Goal: Transaction & Acquisition: Purchase product/service

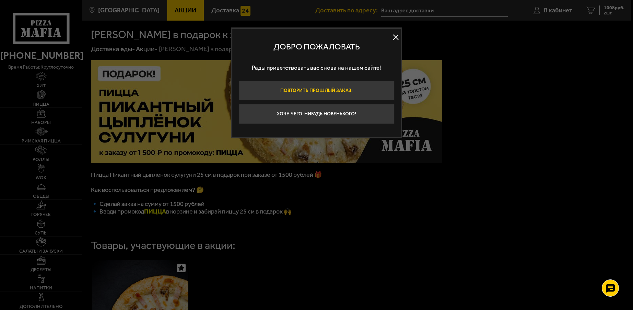
click at [343, 85] on button "Повторить прошлый заказ!" at bounding box center [316, 91] width 155 height 20
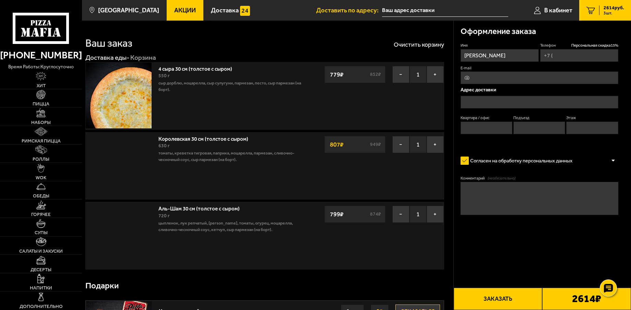
type input "+7 (965) 769-41-81"
type input "Санкт-Петербург Пражская 39"
type input "215"
type input "6"
type input "Пражская улица, 39"
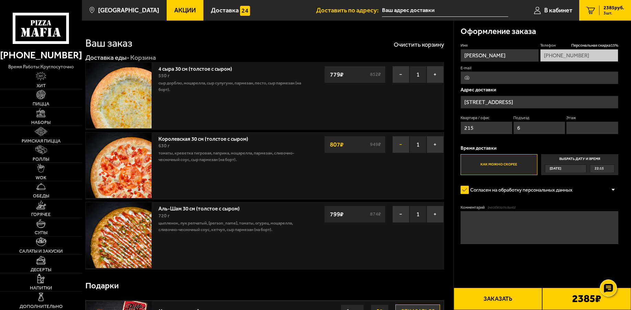
click at [396, 142] on button "−" at bounding box center [400, 144] width 17 height 17
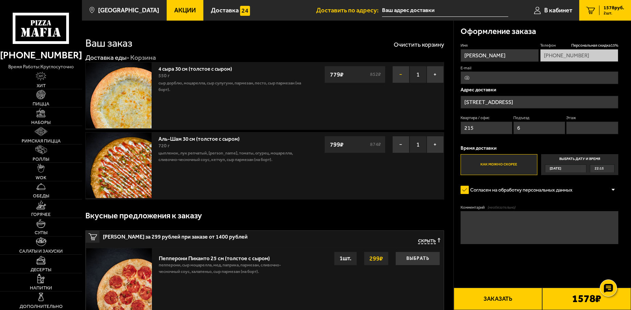
click at [406, 73] on button "−" at bounding box center [400, 74] width 17 height 17
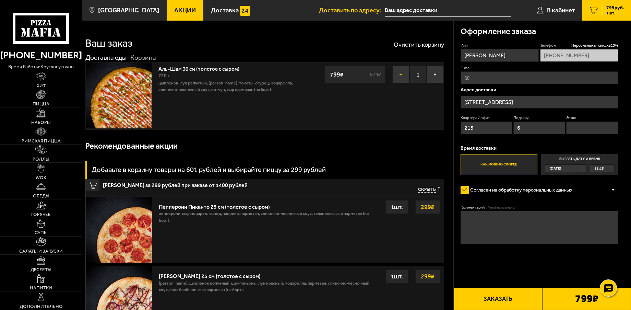
click at [400, 72] on button "−" at bounding box center [400, 74] width 17 height 17
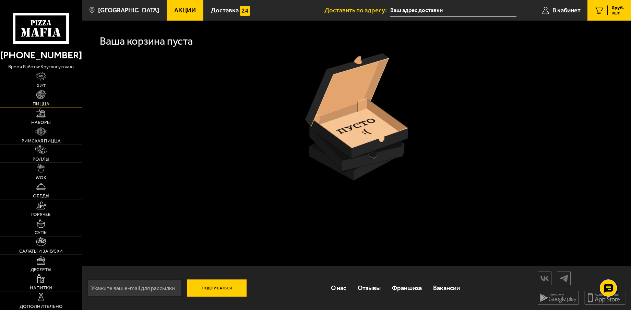
click at [55, 98] on link "Пицца" at bounding box center [41, 98] width 82 height 18
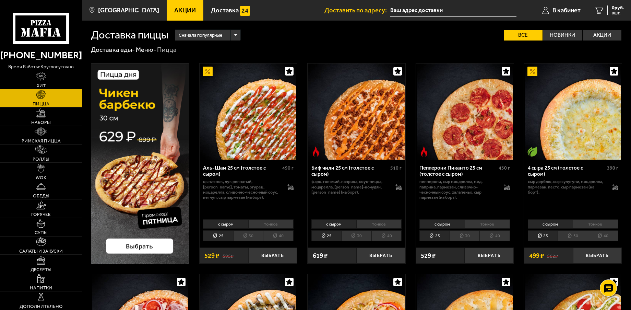
click at [34, 77] on link "Хит" at bounding box center [41, 80] width 82 height 18
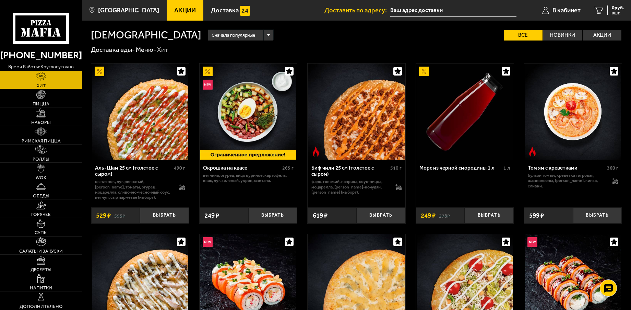
click at [43, 37] on icon at bounding box center [41, 29] width 57 height 32
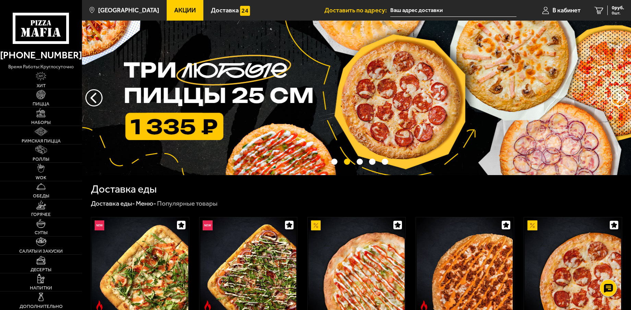
click at [193, 120] on img at bounding box center [356, 98] width 549 height 154
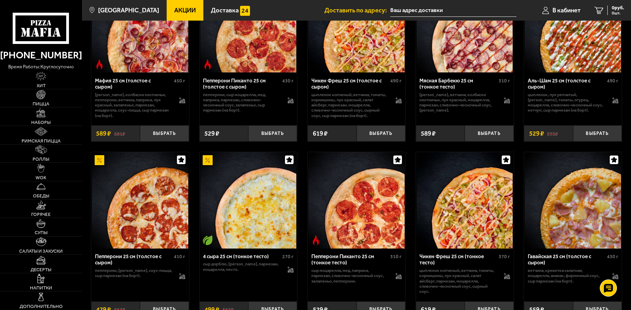
scroll to position [309, 0]
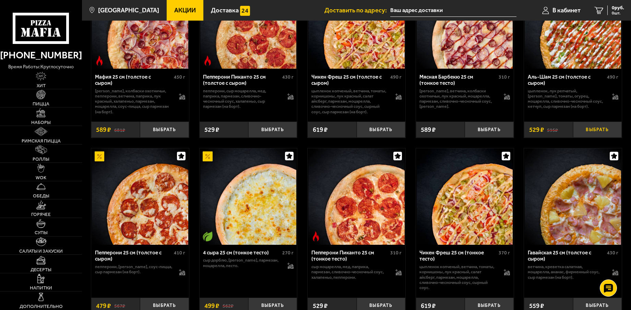
click at [597, 129] on button "Выбрать" at bounding box center [597, 129] width 49 height 16
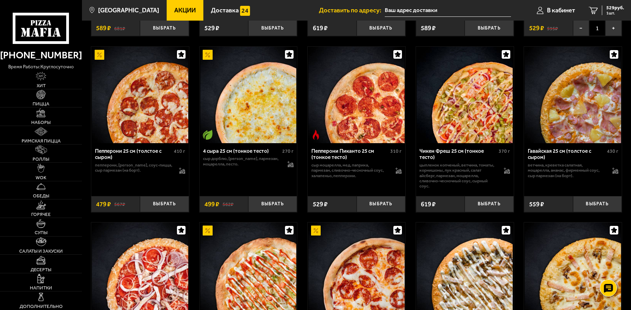
scroll to position [411, 0]
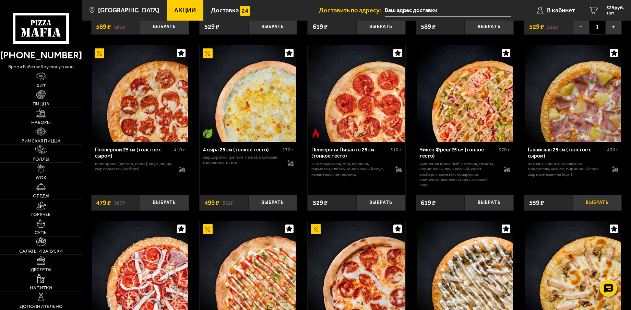
click at [598, 210] on button "Выбрать" at bounding box center [597, 202] width 49 height 16
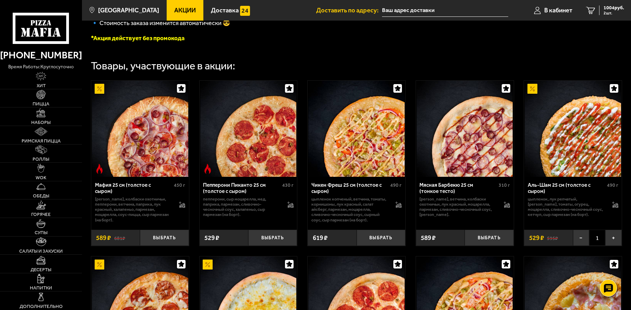
scroll to position [206, 0]
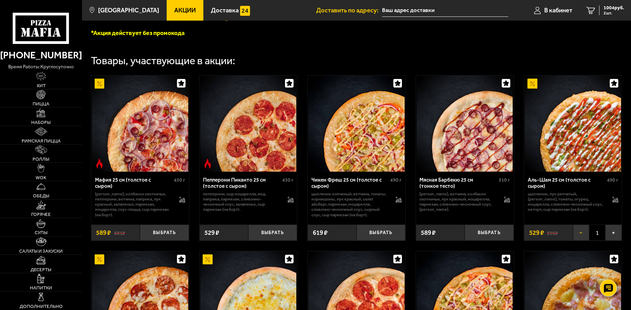
click at [580, 239] on button "−" at bounding box center [581, 232] width 16 height 16
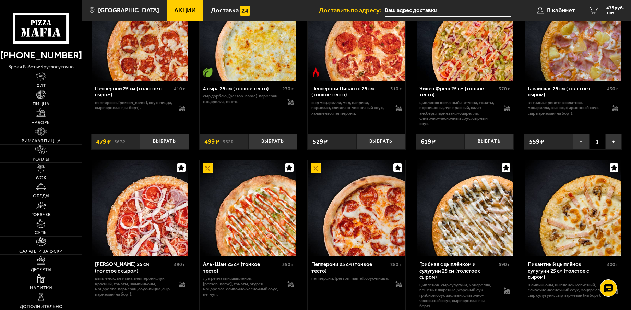
scroll to position [480, 0]
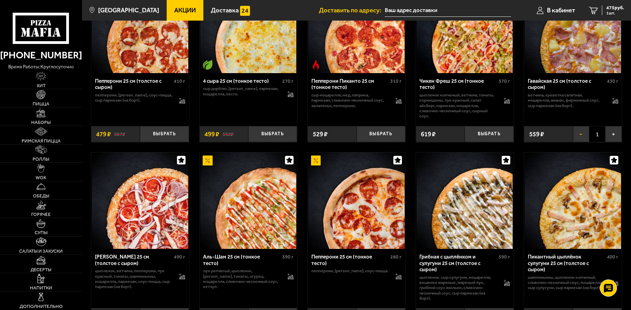
click at [581, 140] on button "−" at bounding box center [581, 134] width 16 height 16
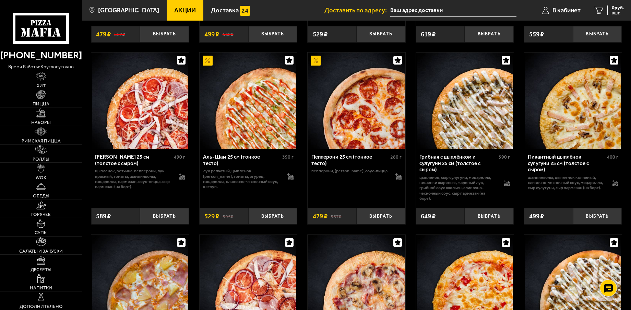
scroll to position [583, 0]
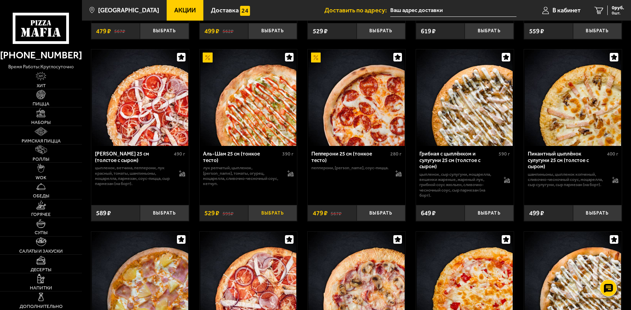
click at [278, 217] on button "Выбрать" at bounding box center [272, 213] width 49 height 16
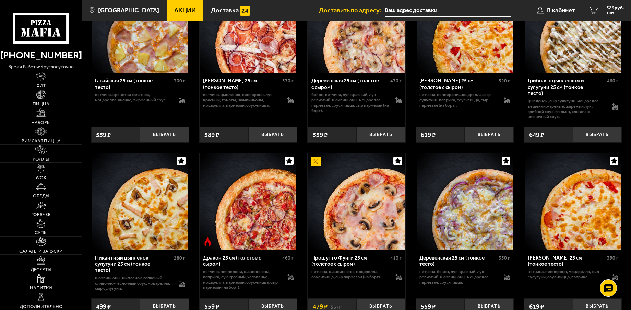
scroll to position [857, 0]
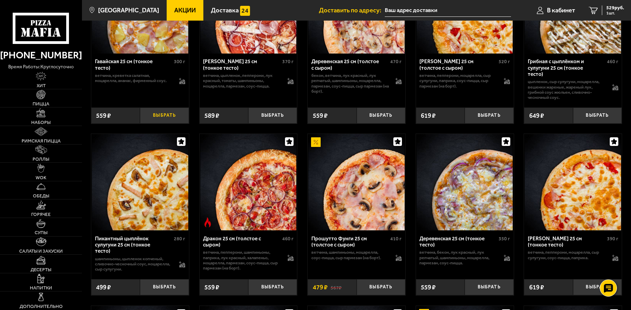
click at [175, 114] on button "Выбрать" at bounding box center [164, 115] width 49 height 16
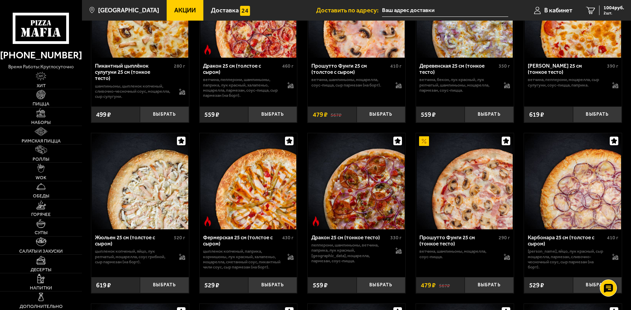
scroll to position [1063, 0]
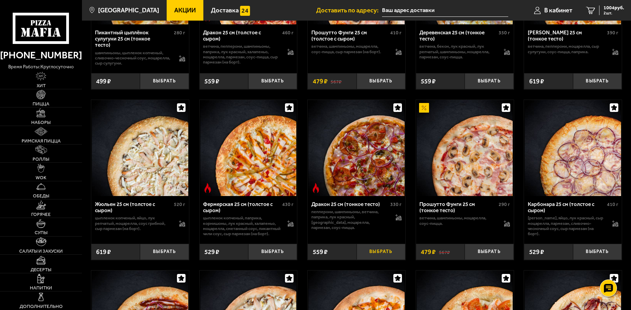
click at [374, 258] on button "Выбрать" at bounding box center [381, 251] width 49 height 16
click at [588, 13] on icon "3" at bounding box center [590, 11] width 9 height 8
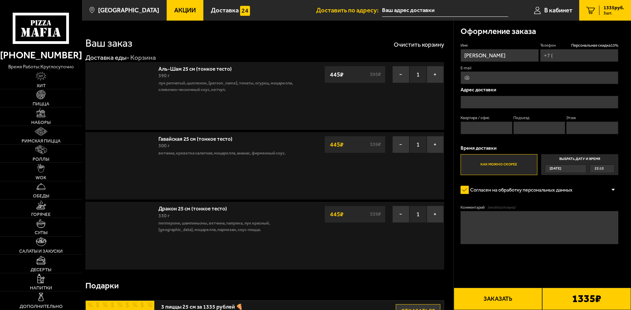
type input "+7 (965) 769-41-81"
type input "Санкт-Петербург Пражская 39"
type input "215"
type input "6"
type input "Пражская улица, 39"
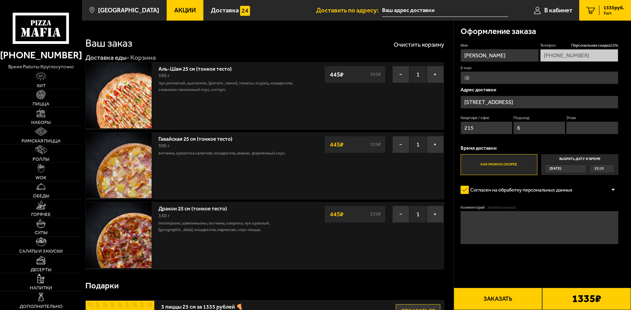
drag, startPoint x: 498, startPoint y: 59, endPoint x: 460, endPoint y: 58, distance: 37.0
click at [460, 58] on input "Анастасия" at bounding box center [499, 55] width 78 height 13
click at [552, 12] on span "В кабинет" at bounding box center [558, 10] width 28 height 6
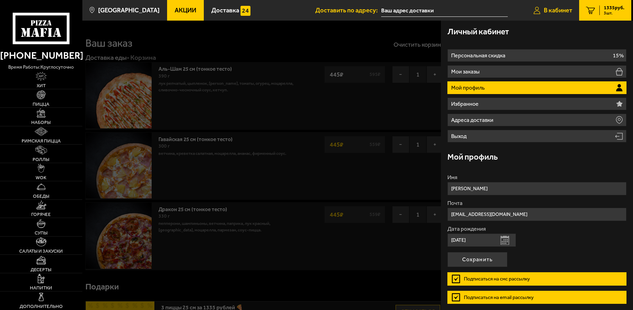
type input "Санкт-Петербург Пражская 39"
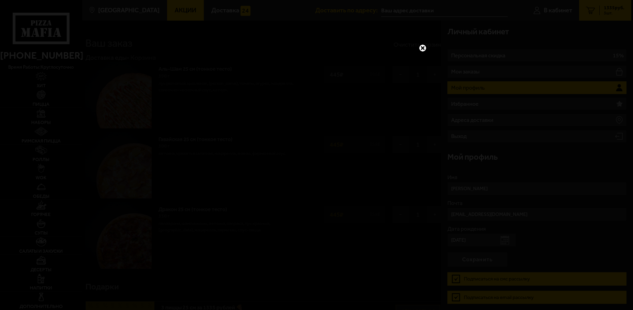
click at [421, 47] on link at bounding box center [422, 48] width 9 height 9
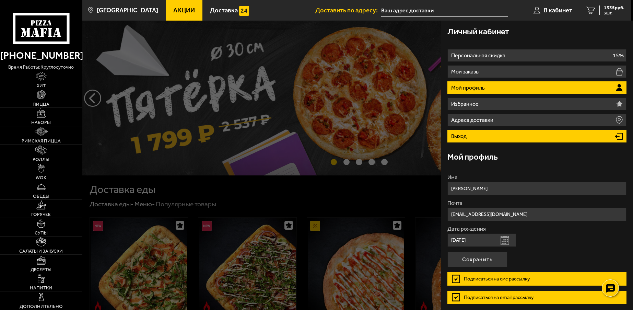
click at [476, 135] on li "Выход" at bounding box center [536, 136] width 179 height 13
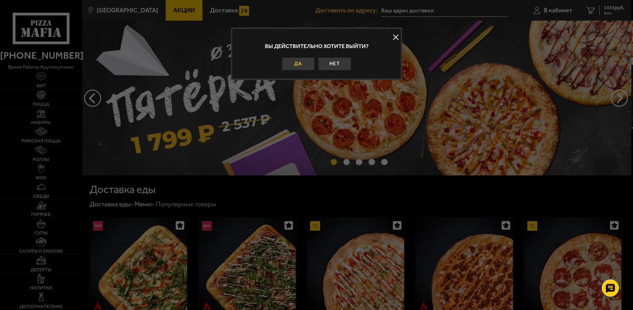
click at [298, 59] on button "Да" at bounding box center [298, 63] width 33 height 13
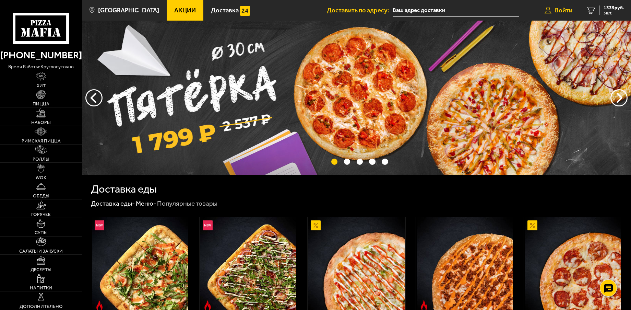
click at [563, 5] on link "Войти" at bounding box center [558, 10] width 41 height 21
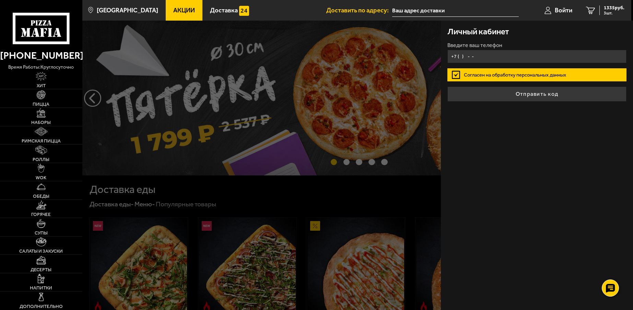
click at [499, 54] on input "+7 ( ) - -" at bounding box center [536, 56] width 179 height 13
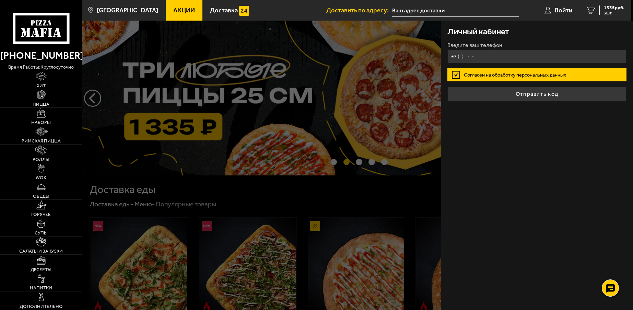
click at [459, 56] on input "+7 ( ) - -" at bounding box center [536, 56] width 179 height 13
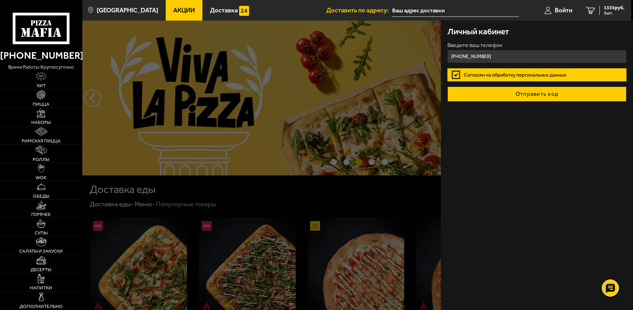
type input "+7 (966) 757-90-77"
click at [511, 98] on button "Отправить код" at bounding box center [536, 93] width 179 height 15
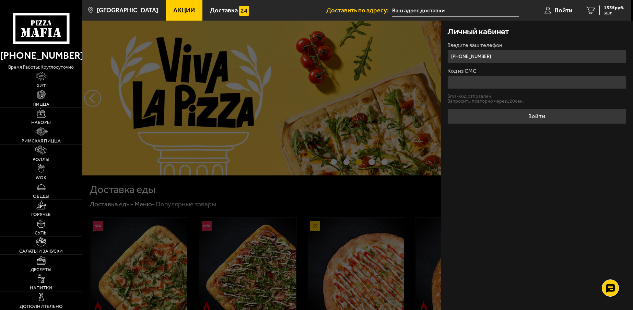
click at [482, 87] on input "Код из СМС" at bounding box center [536, 81] width 179 height 13
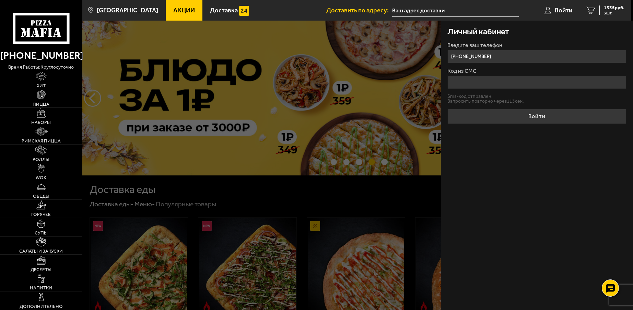
click at [484, 83] on input "Код из СМС" at bounding box center [536, 81] width 179 height 13
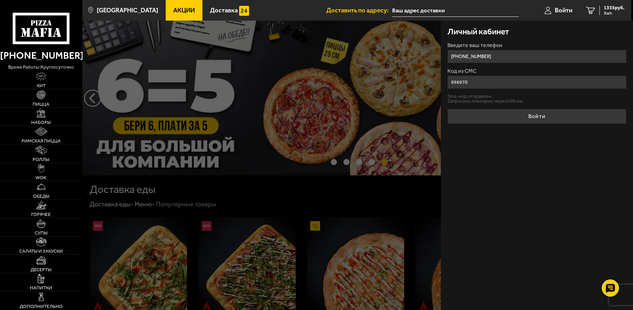
type input "996970"
click at [496, 112] on button "Войти" at bounding box center [536, 116] width 179 height 15
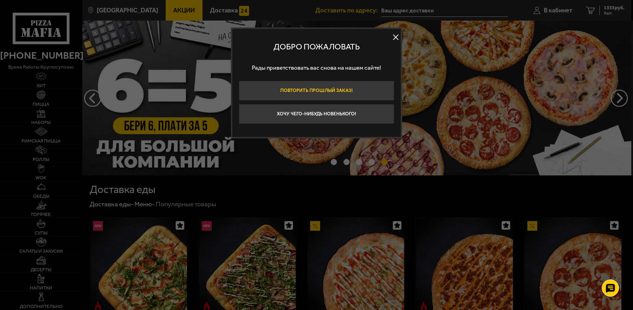
click at [367, 95] on button "Повторить прошлый заказ!" at bounding box center [316, 91] width 155 height 20
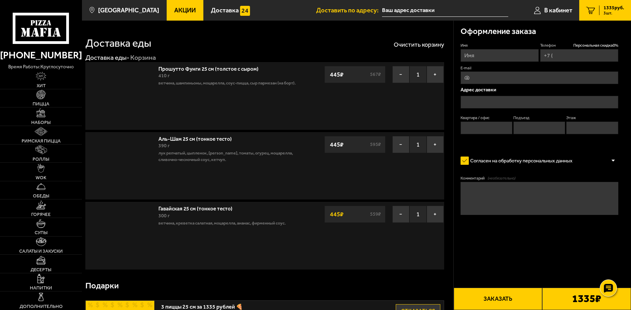
type input "+7 (966) 757-90-77"
type input "Санкт-Петербург Пражская 39"
type input "215"
type input "6"
type input "9"
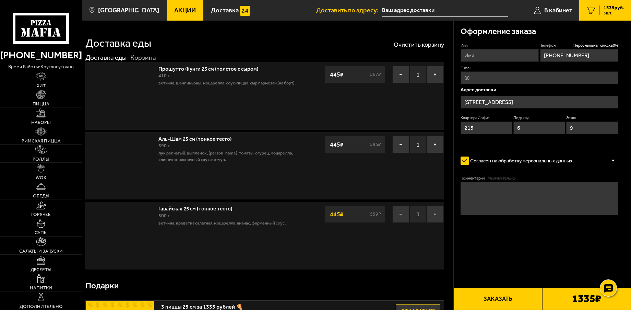
type input "Пражская улица, 39"
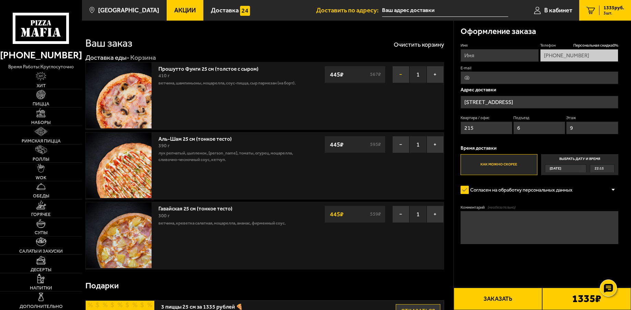
click at [404, 74] on button "−" at bounding box center [400, 74] width 17 height 17
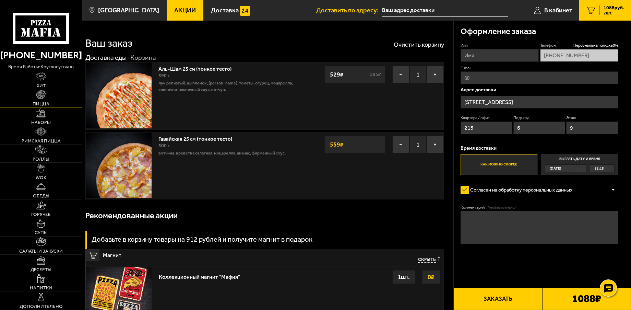
click at [55, 101] on link "Пицца" at bounding box center [41, 98] width 82 height 18
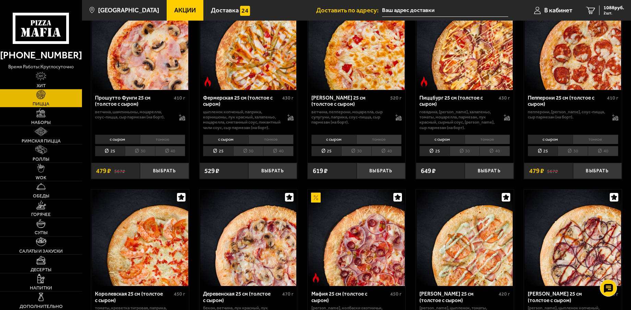
scroll to position [514, 0]
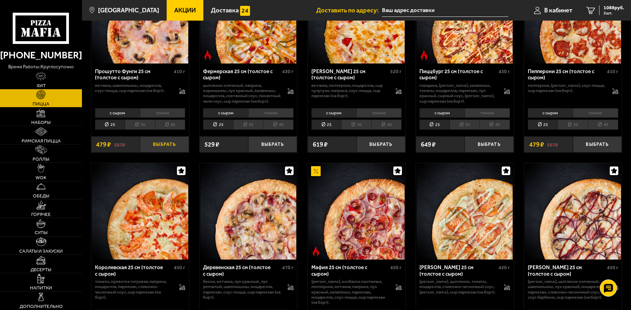
click at [150, 149] on button "Выбрать" at bounding box center [164, 144] width 49 height 16
click at [587, 12] on icon "3" at bounding box center [590, 11] width 9 height 8
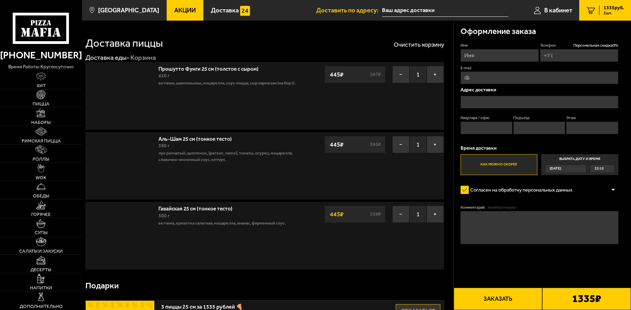
type input "+7 (966) 757-90-77"
type input "Санкт-Петербург Пражская 39"
type input "215"
type input "6"
type input "9"
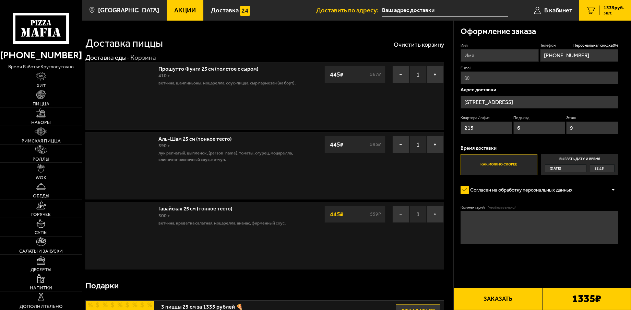
type input "Пражская улица, 39"
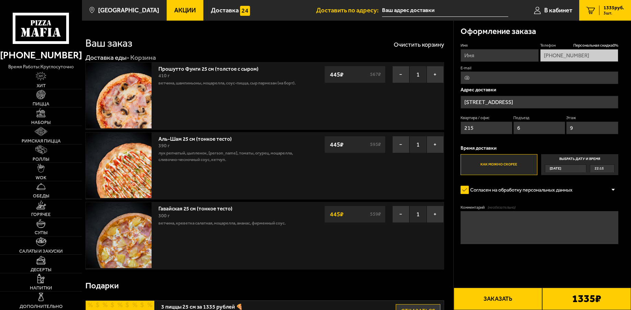
click at [480, 77] on input "E-mail" at bounding box center [539, 77] width 158 height 13
type input "mihailzabinin@gmail.com"
click at [487, 56] on input "Имя" at bounding box center [499, 55] width 78 height 13
type input "Михаил"
click at [572, 103] on input "Пражская улица, 39" at bounding box center [539, 102] width 158 height 13
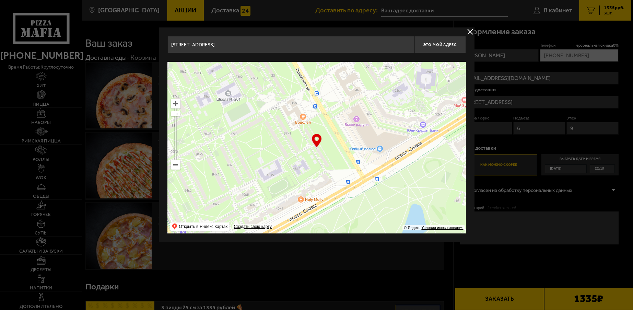
click at [466, 31] on button "delivery type" at bounding box center [470, 31] width 9 height 9
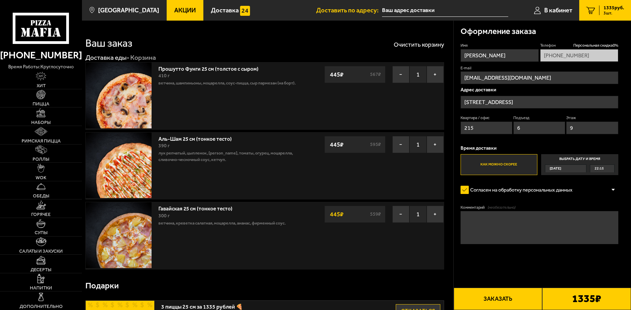
click at [515, 102] on input "Пражская улица, 39" at bounding box center [539, 102] width 158 height 13
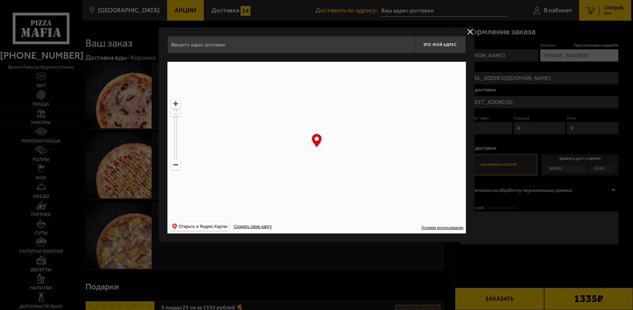
type input "Пражская улица, 39"
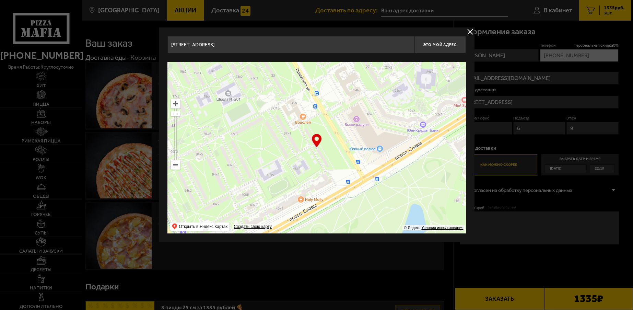
click at [468, 31] on button "delivery type" at bounding box center [470, 31] width 9 height 9
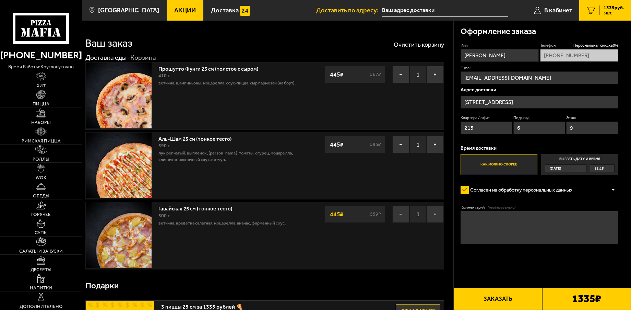
click at [510, 300] on button "Заказать" at bounding box center [498, 298] width 89 height 22
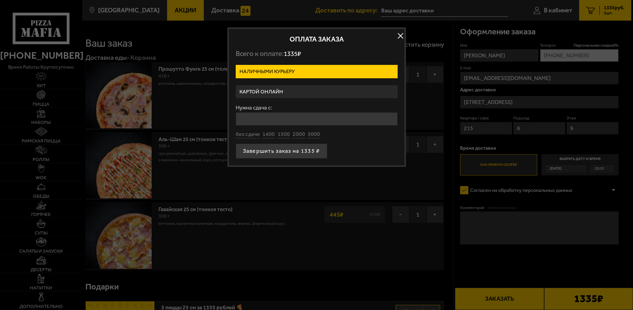
click at [267, 93] on label "Картой онлайн" at bounding box center [317, 91] width 162 height 13
click at [0, 0] on input "Картой онлайн" at bounding box center [0, 0] width 0 height 0
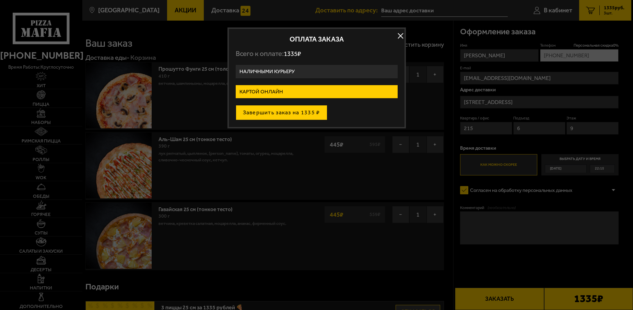
click at [274, 113] on button "Завершить заказ на 1335 ₽" at bounding box center [282, 112] width 92 height 15
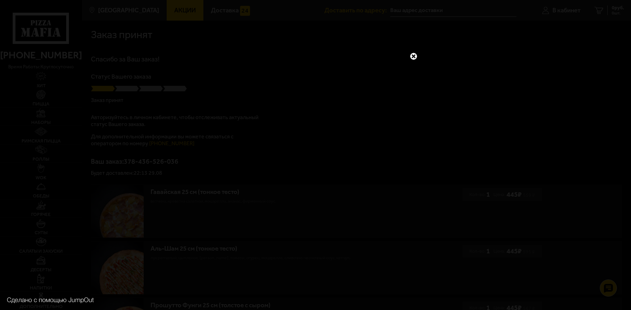
click at [415, 54] on link at bounding box center [413, 56] width 9 height 9
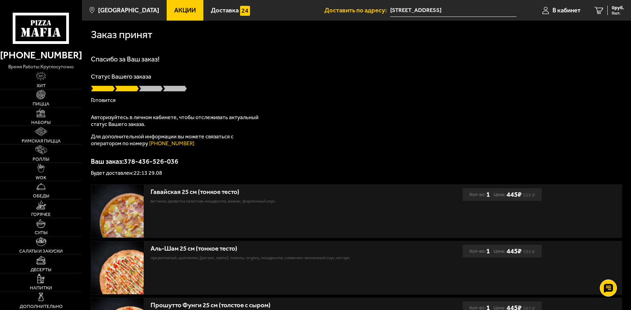
click at [220, 69] on div "Спасибо за Ваш заказ! Статус Вашего заказа Готовится Авторизуйтесь в личном каб…" at bounding box center [356, 116] width 531 height 120
click at [213, 14] on link "Доставка" at bounding box center [230, 10] width 54 height 21
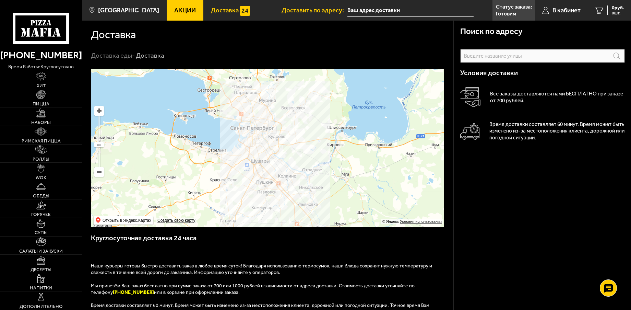
click at [184, 9] on span "Акции" at bounding box center [185, 10] width 22 height 6
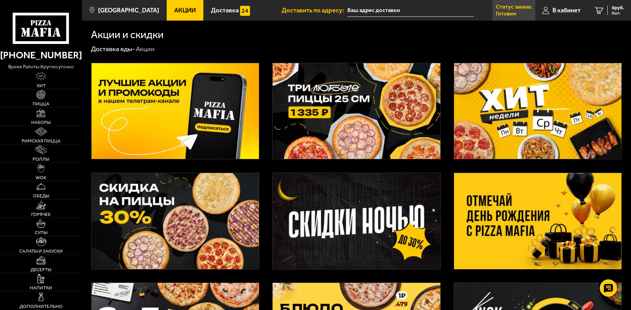
click at [504, 5] on p "Статус заказа:" at bounding box center [514, 6] width 36 height 5
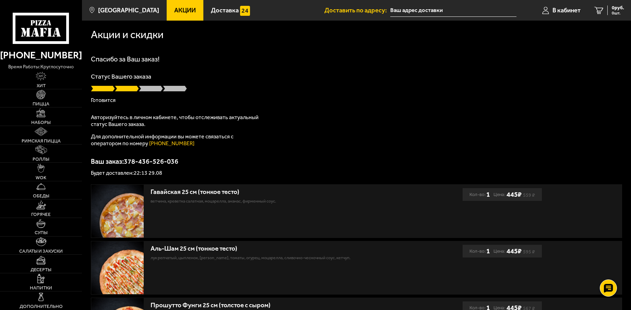
click at [238, 58] on h1 "Спасибо за Ваш заказ!" at bounding box center [356, 59] width 531 height 7
